Goal: Submit feedback/report problem

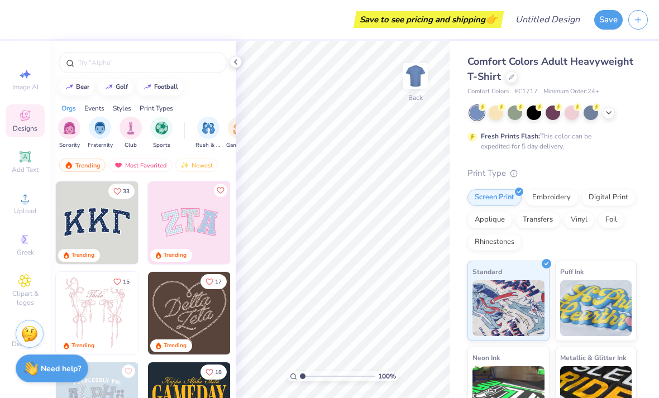
click at [8, 49] on div "Image AI Designs Add Text Upload Greek Clipart & logos Decorate" at bounding box center [25, 219] width 50 height 357
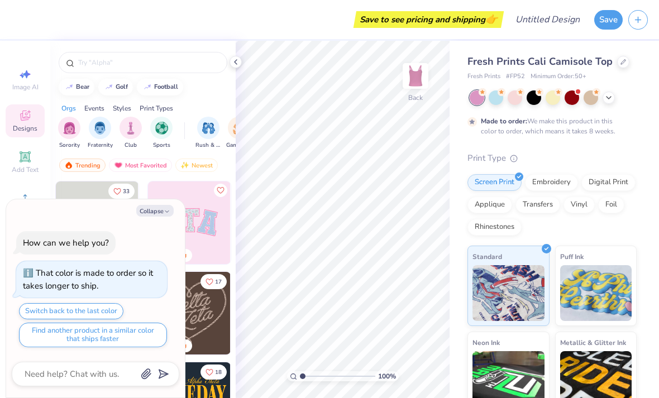
click at [145, 216] on button "Collapse" at bounding box center [154, 211] width 37 height 12
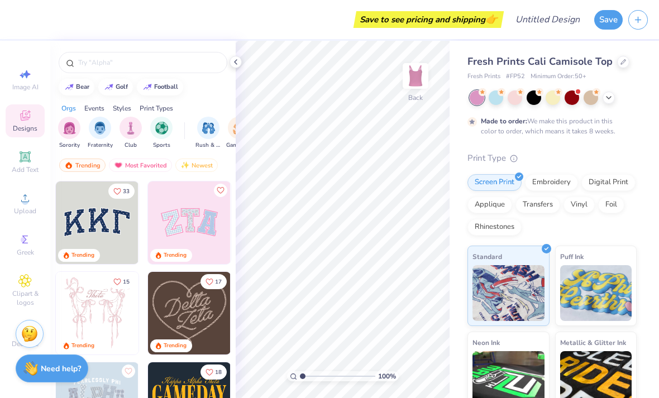
click at [170, 215] on img at bounding box center [189, 222] width 83 height 83
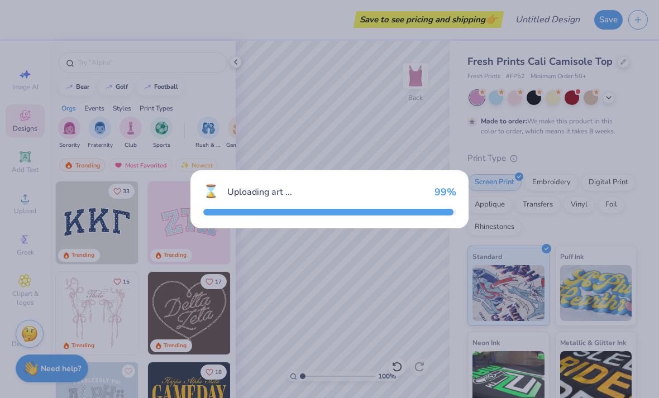
type textarea "x"
